Goal: Contribute content

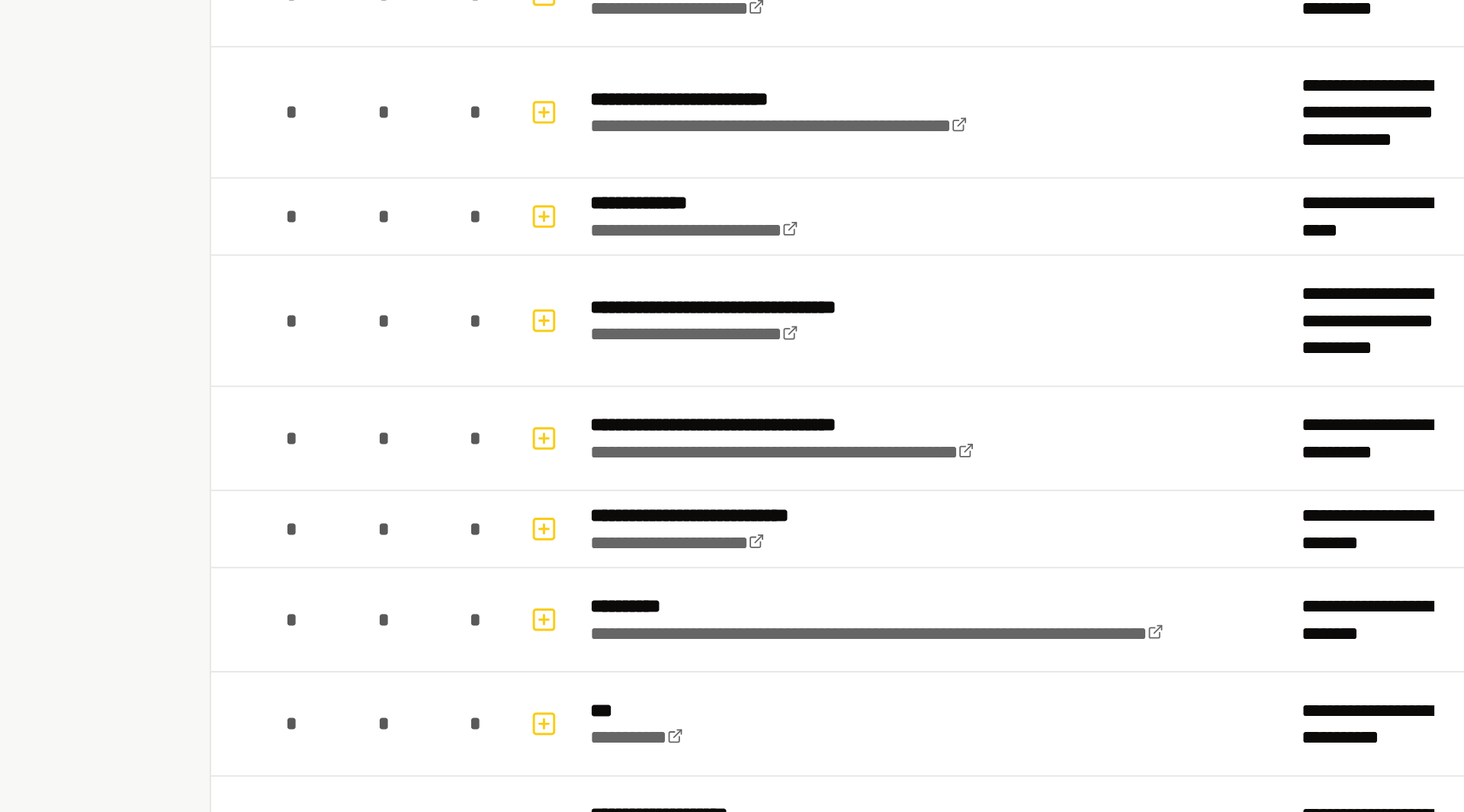
scroll to position [939, 0]
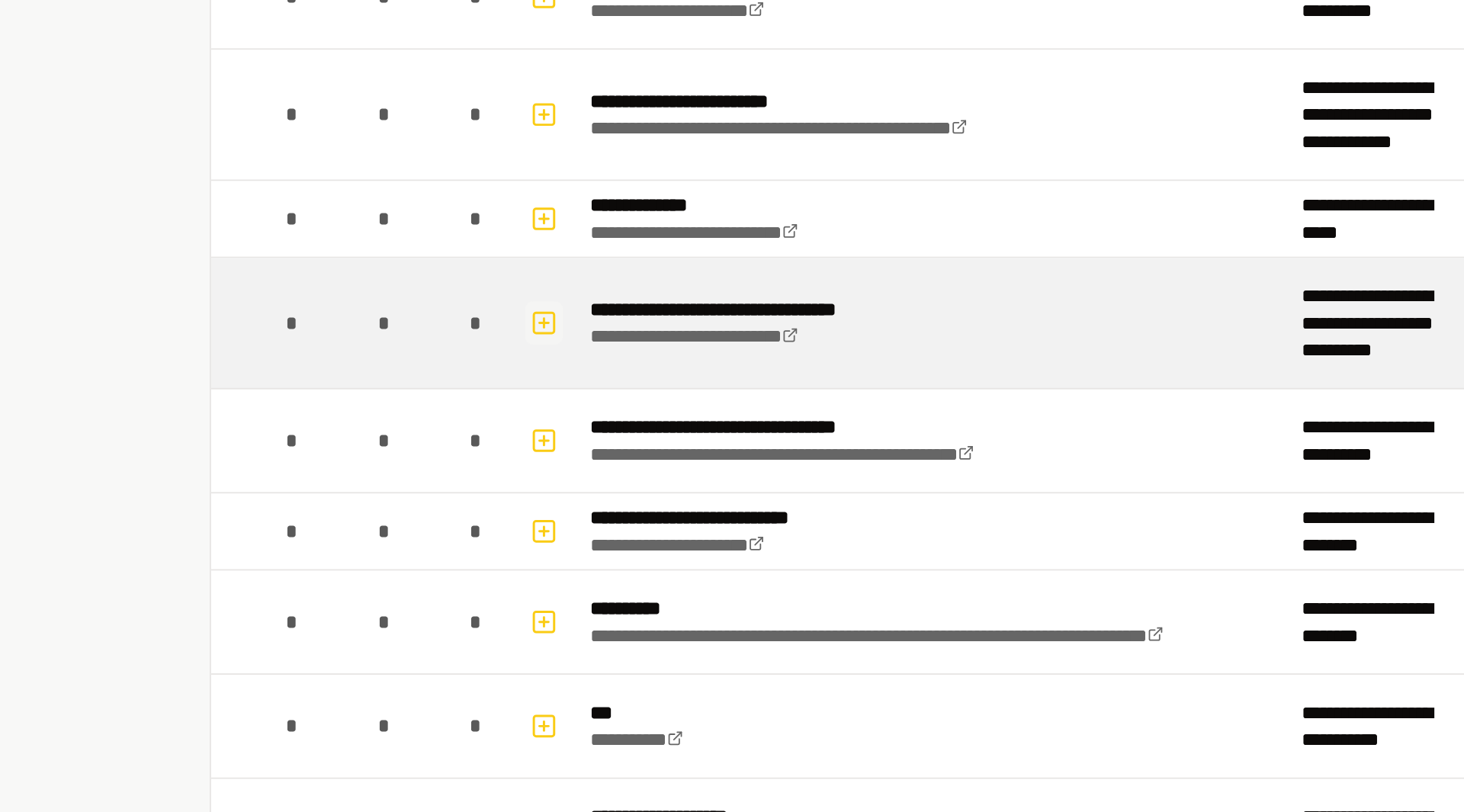
click at [504, 314] on icon "button" at bounding box center [504, 306] width 15 height 19
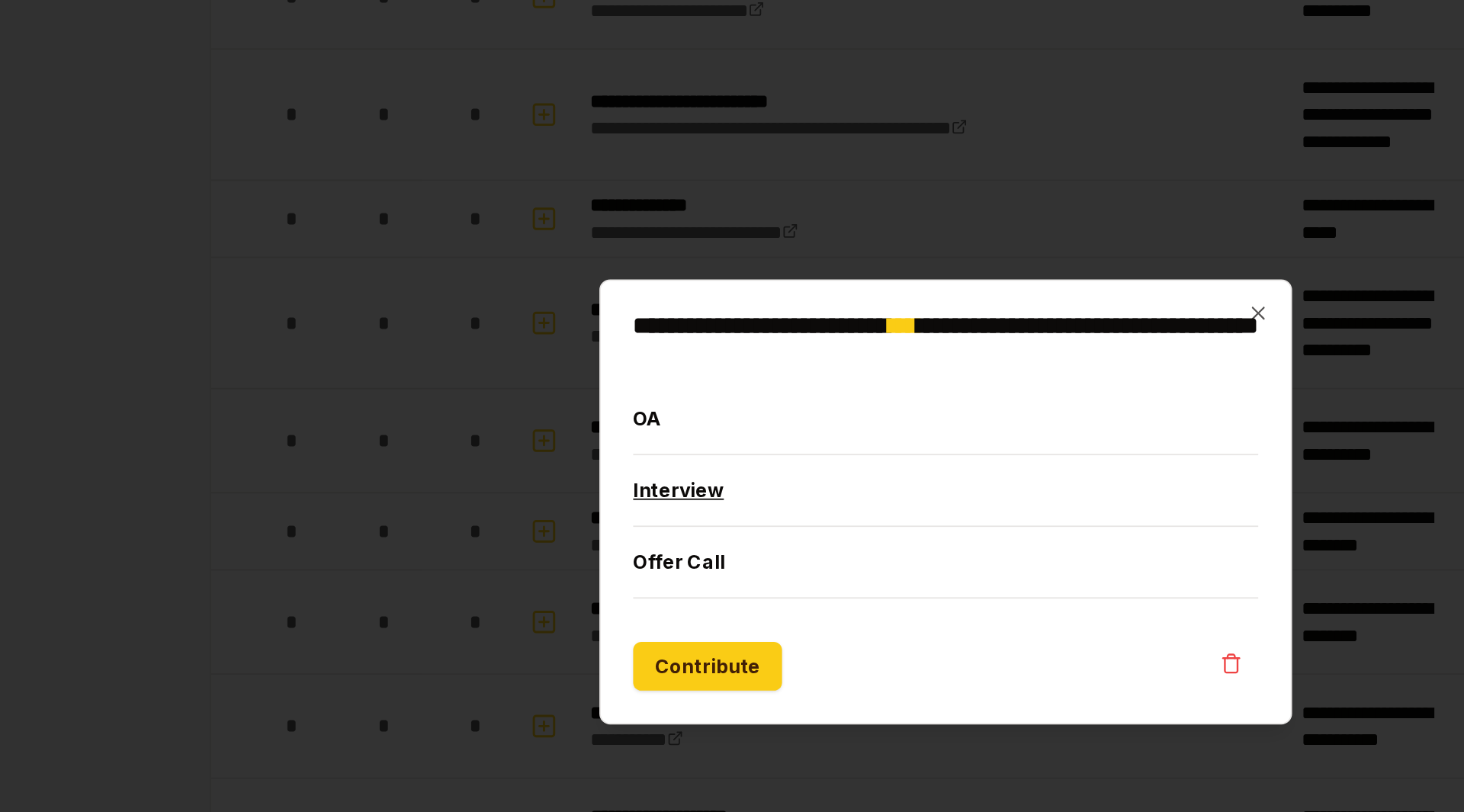
click at [602, 410] on button "Interview" at bounding box center [732, 400] width 352 height 39
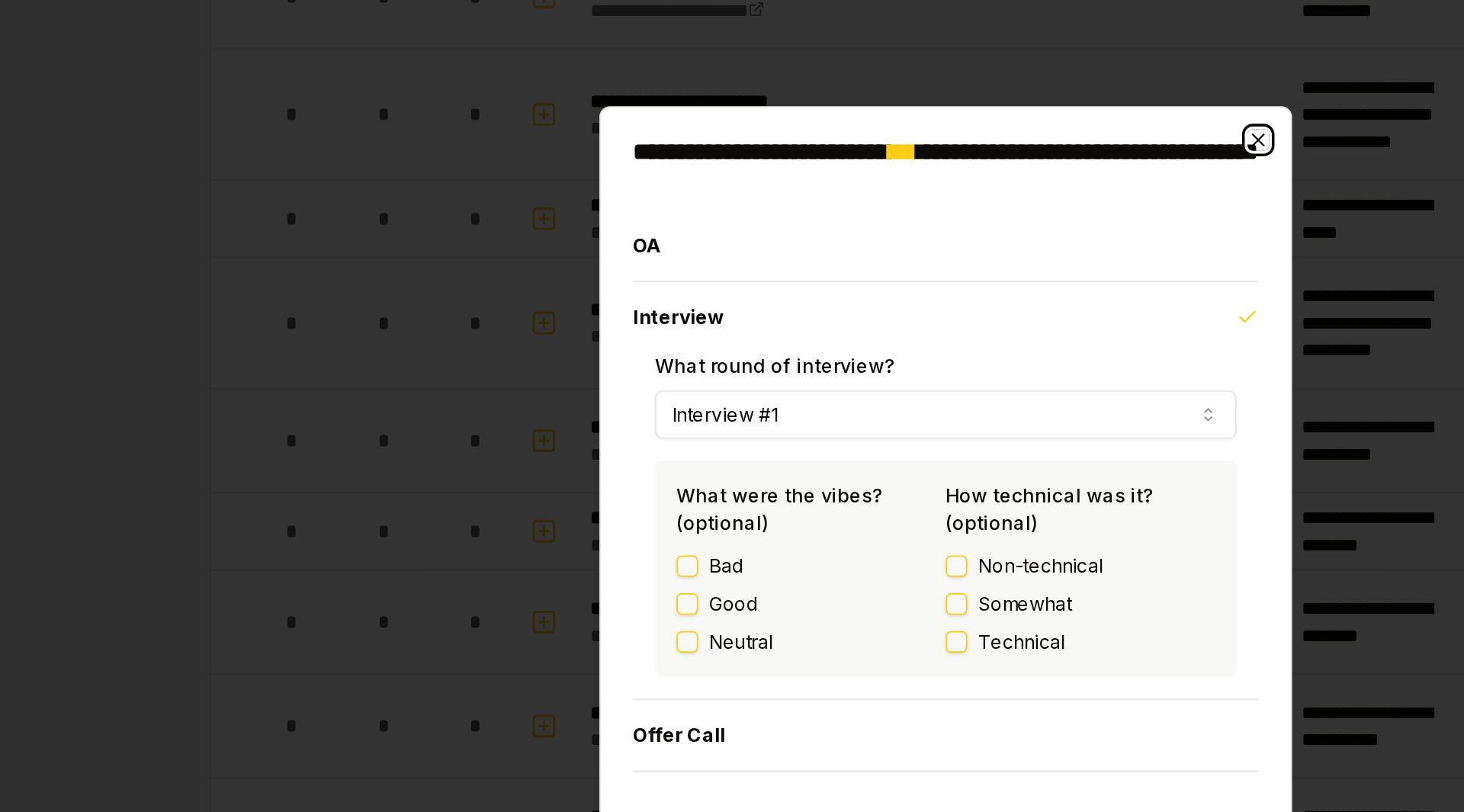
click at [907, 206] on icon "button" at bounding box center [908, 202] width 12 height 12
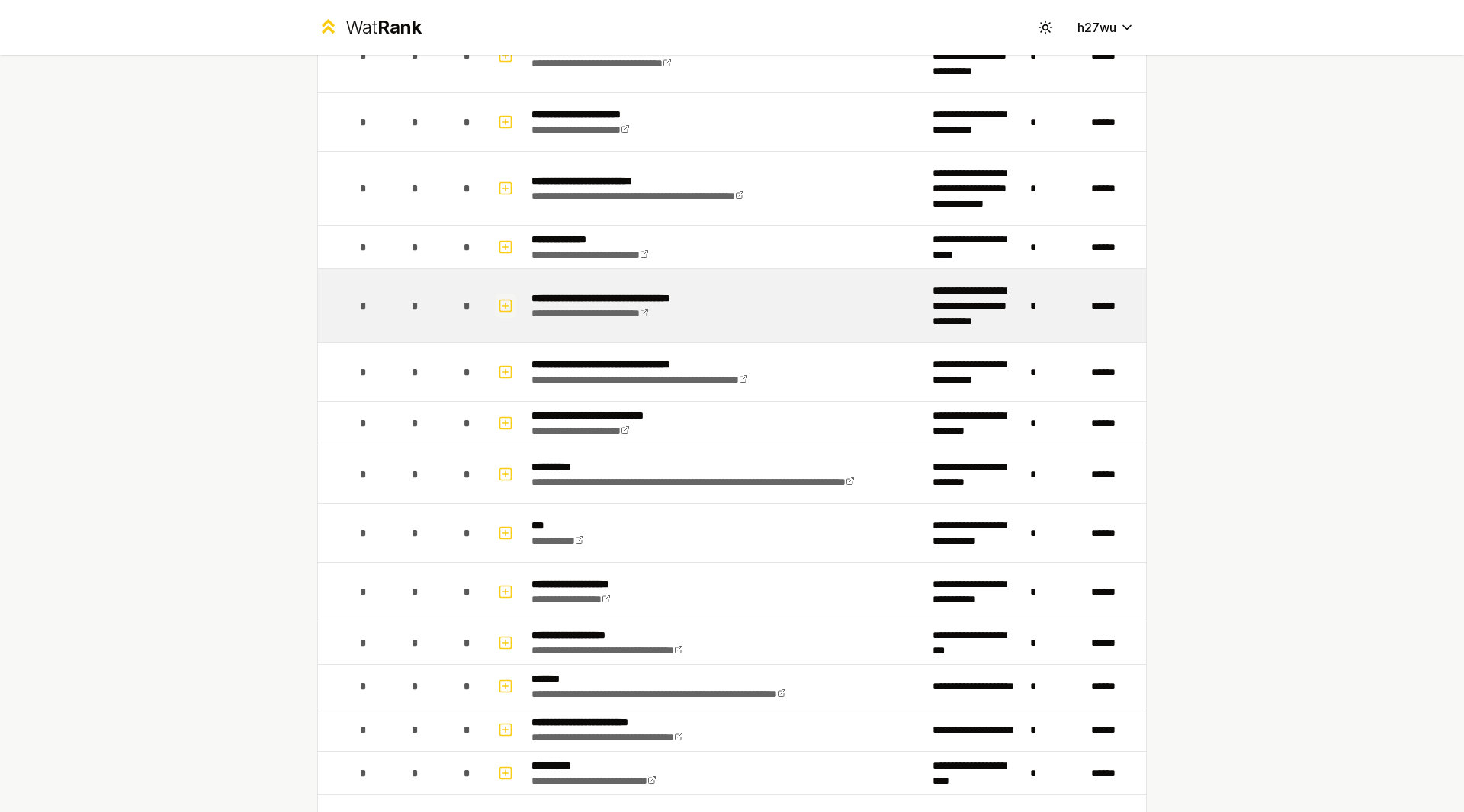
click at [501, 302] on icon "button" at bounding box center [504, 306] width 15 height 19
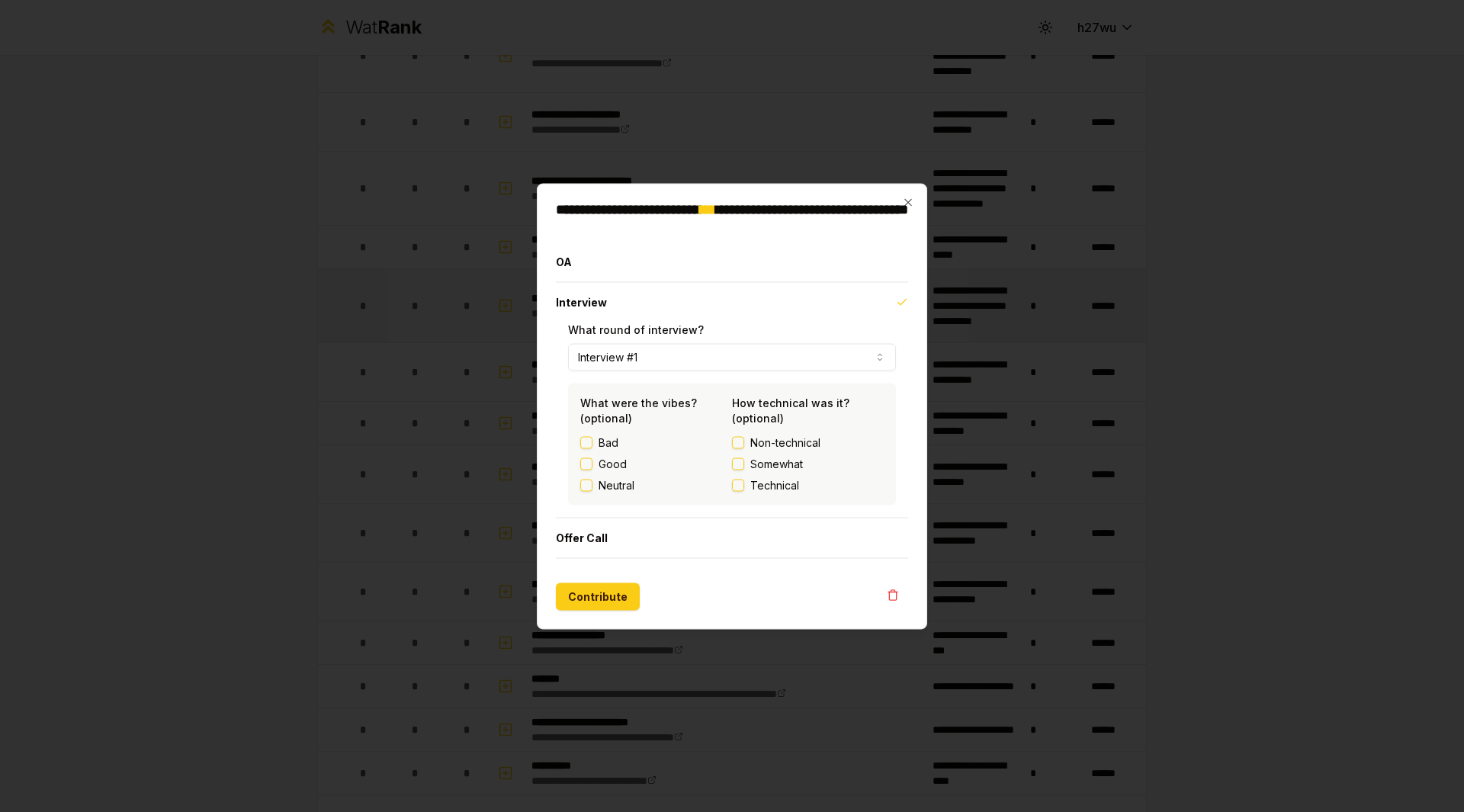
click at [501, 302] on div at bounding box center [732, 406] width 1464 height 812
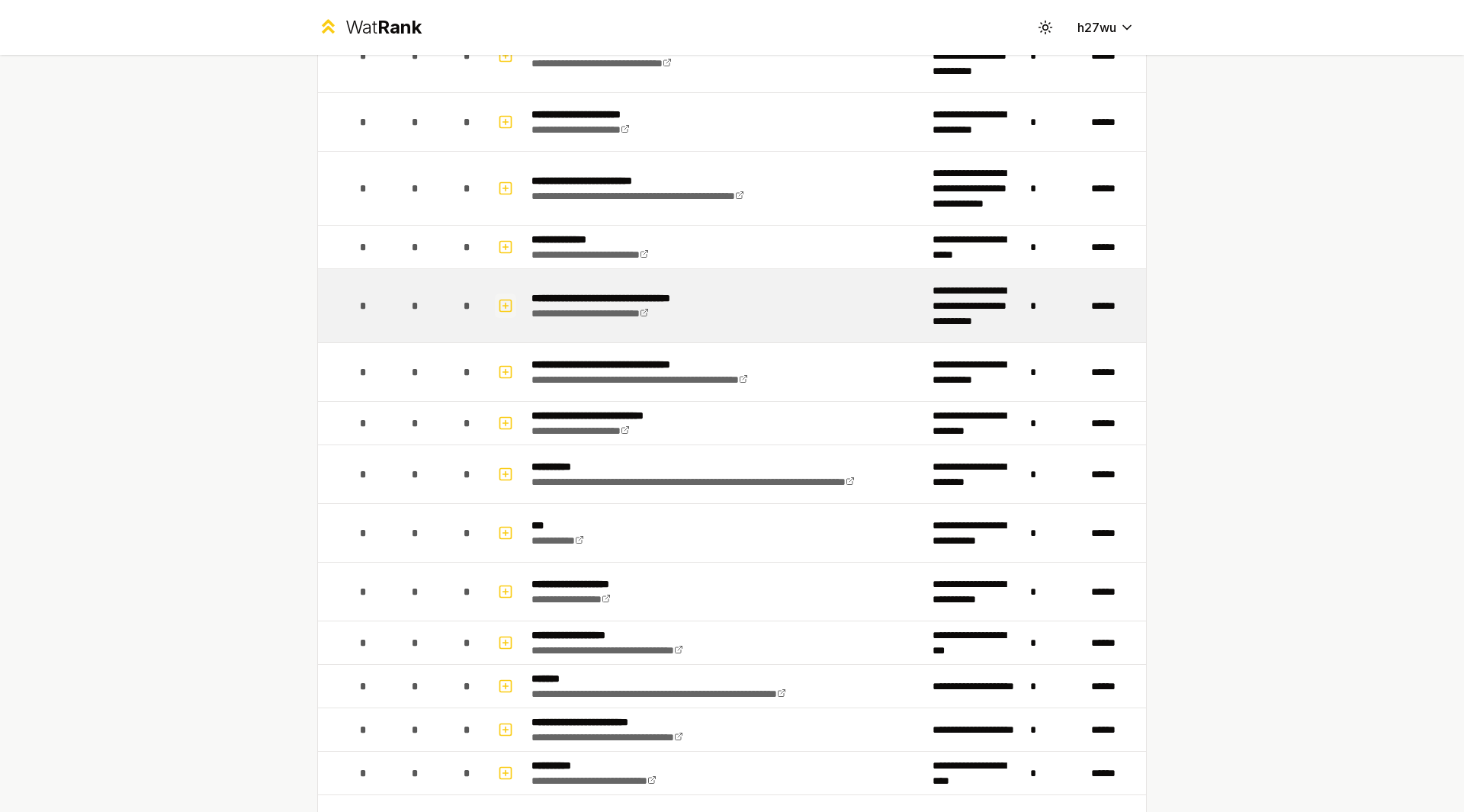
click at [504, 300] on rect "button" at bounding box center [506, 306] width 12 height 12
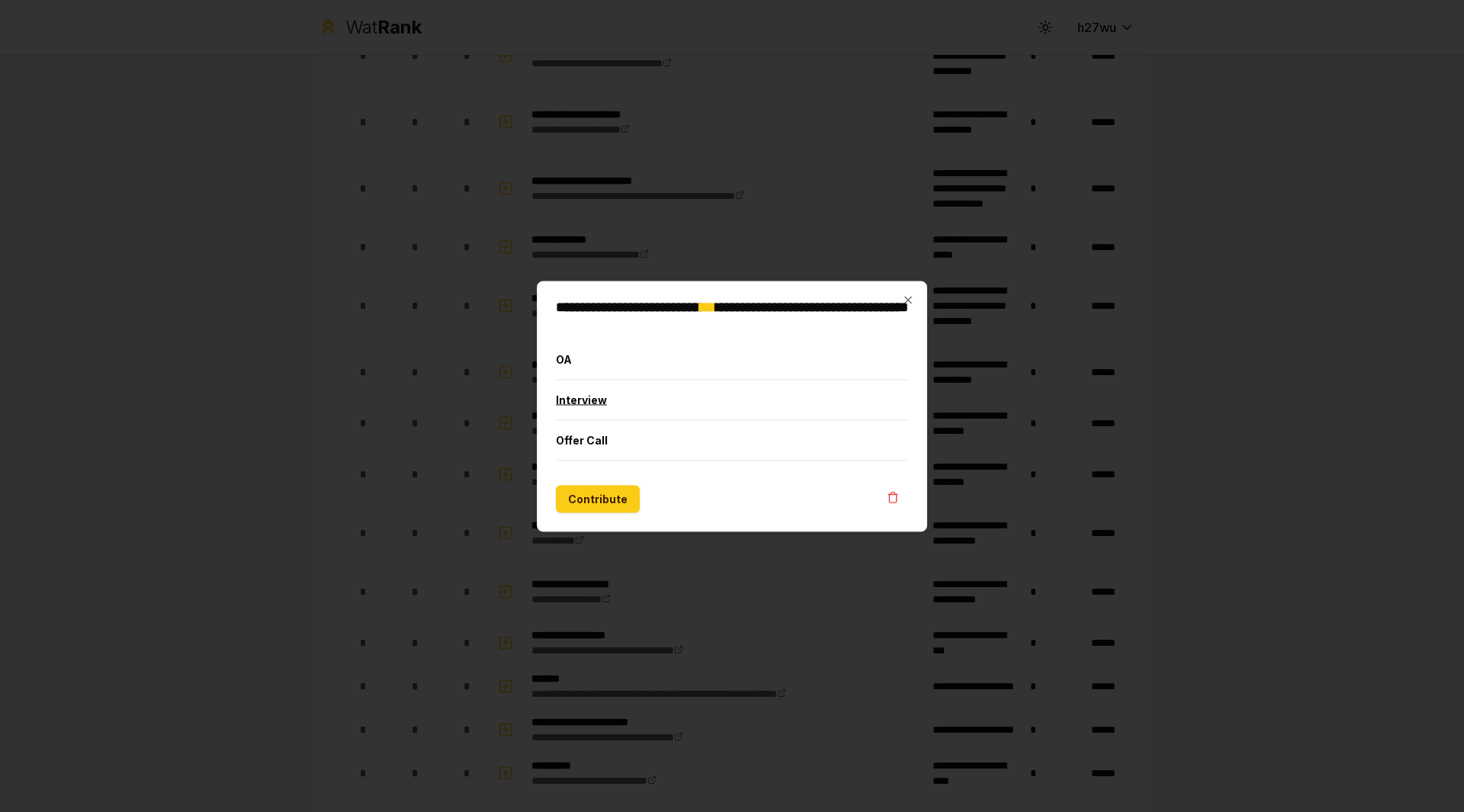
click at [602, 406] on button "Interview" at bounding box center [732, 400] width 352 height 39
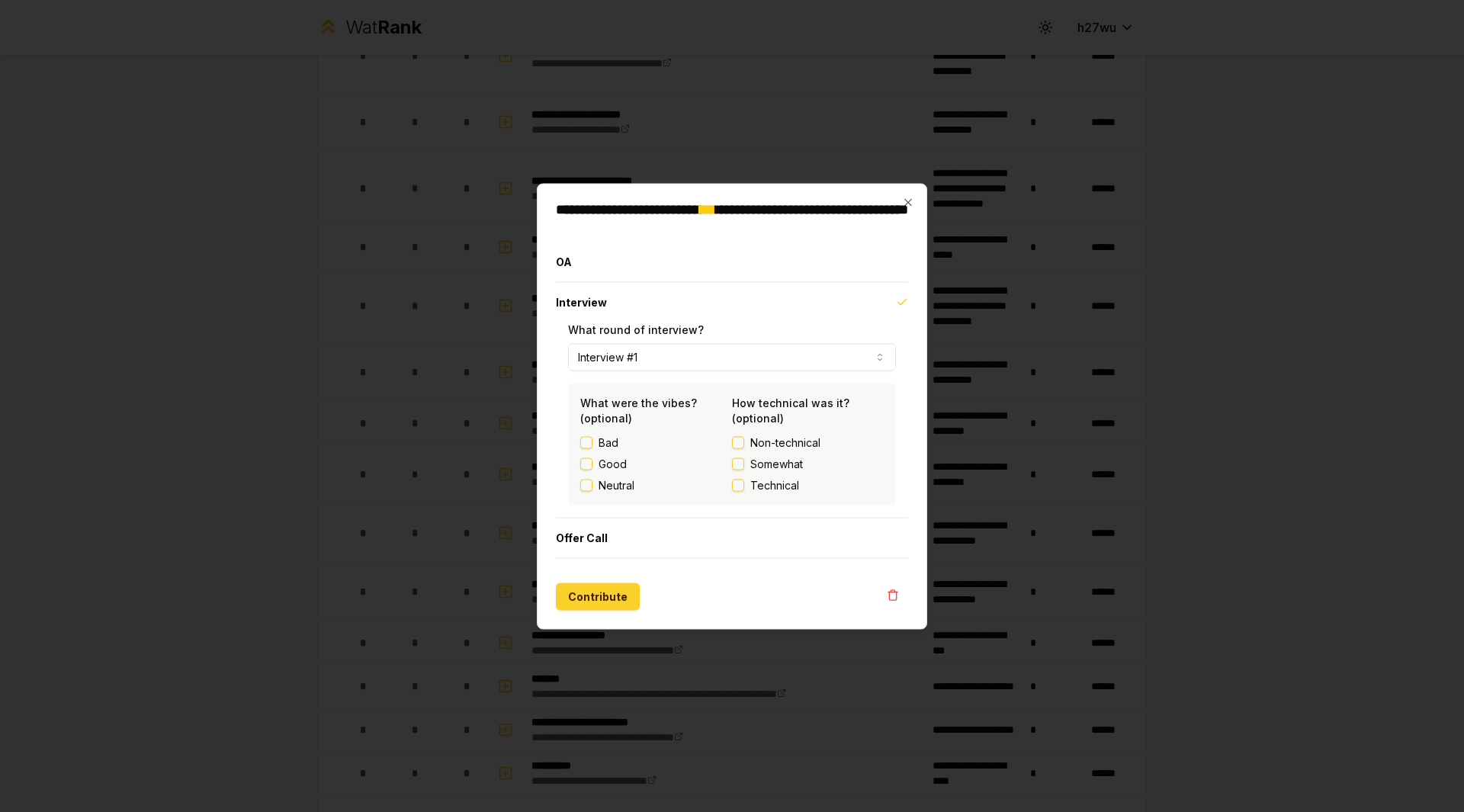
click at [617, 598] on button "Contribute" at bounding box center [597, 596] width 84 height 28
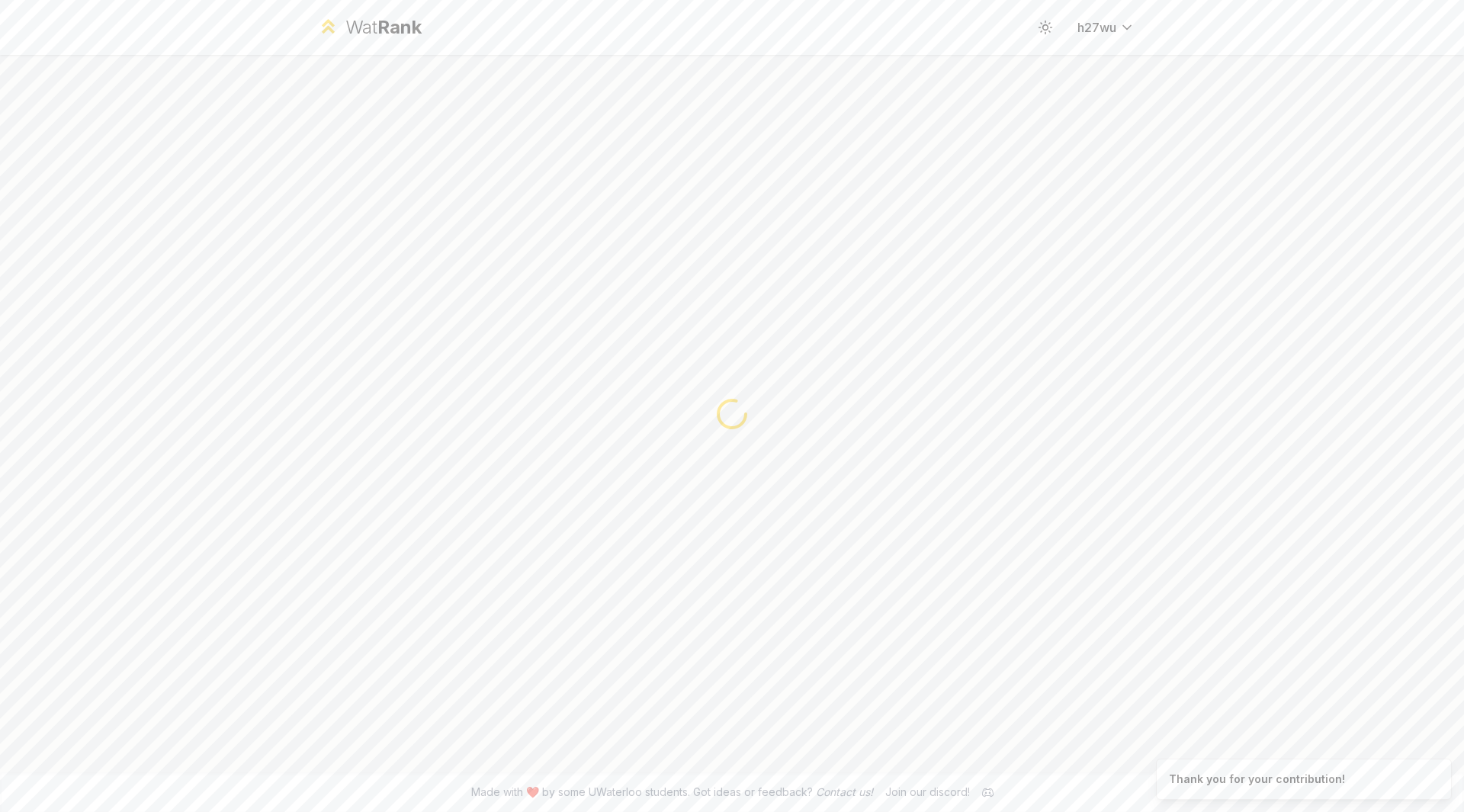
scroll to position [0, 0]
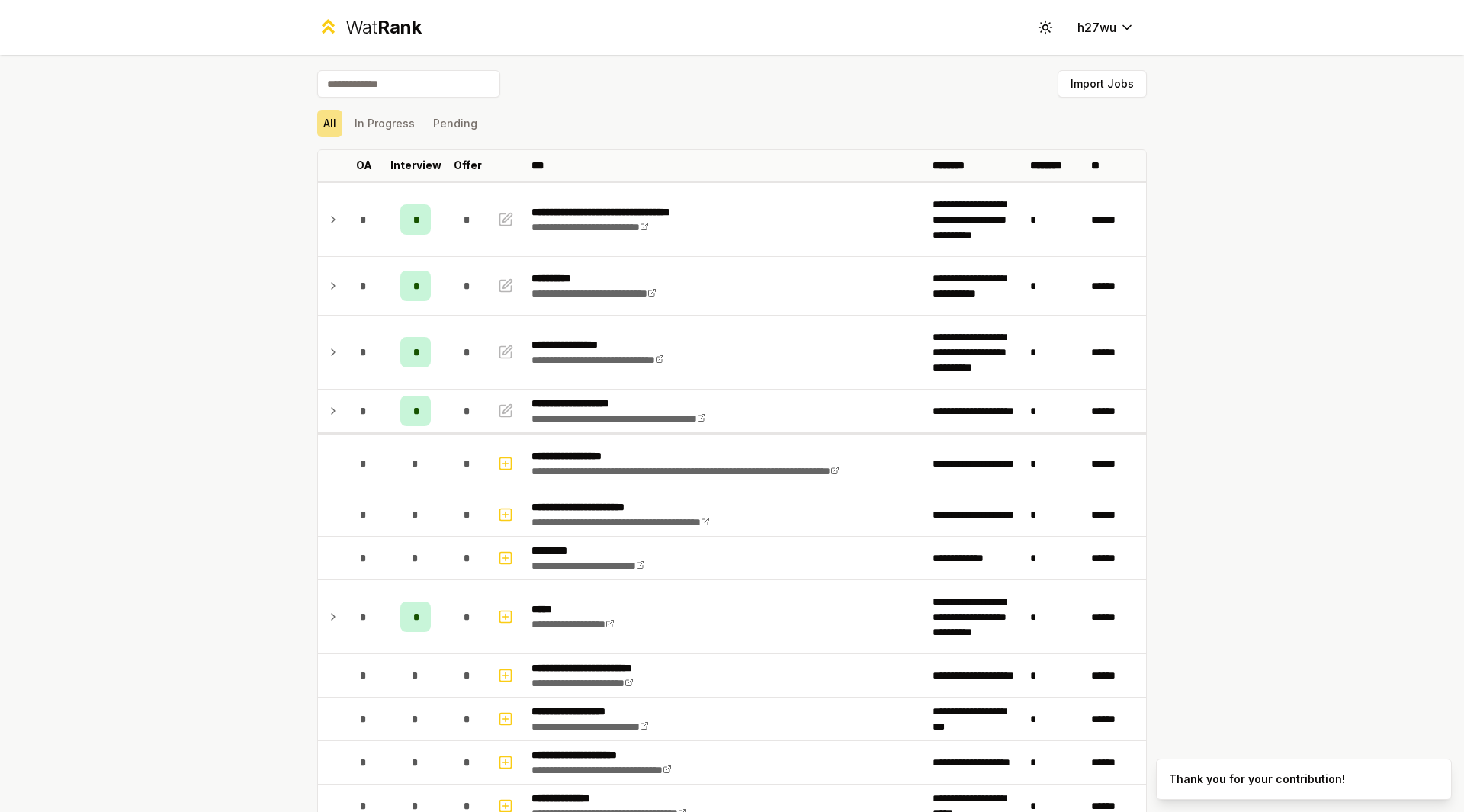
click at [1275, 401] on div "**********" at bounding box center [732, 406] width 1464 height 812
